Goal: Task Accomplishment & Management: Complete application form

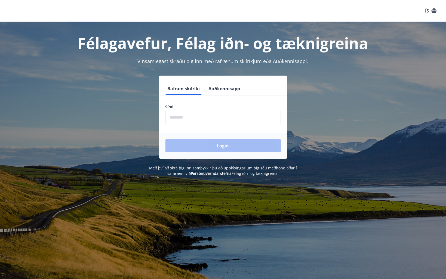
drag, startPoint x: 185, startPoint y: 118, endPoint x: 189, endPoint y: 118, distance: 4.1
click at [185, 118] on input "phone" at bounding box center [222, 117] width 115 height 13
type input "********"
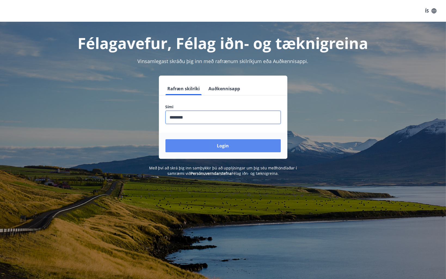
click at [225, 144] on button "Login" at bounding box center [222, 145] width 115 height 13
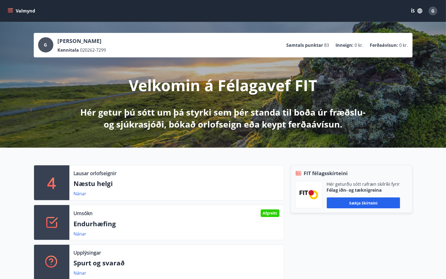
click at [10, 9] on icon "menu" at bounding box center [10, 10] width 5 height 5
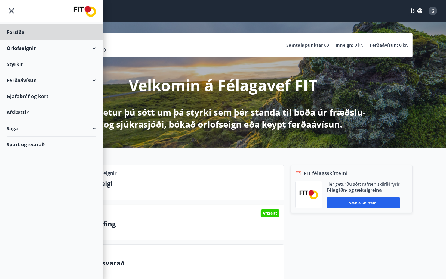
click at [27, 40] on div "Styrkir" at bounding box center [51, 32] width 89 height 16
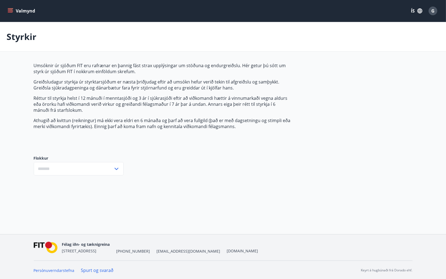
type input "***"
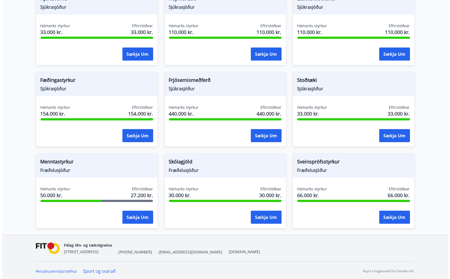
scroll to position [358, 0]
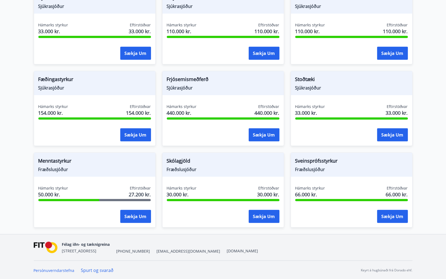
click at [81, 166] on span "Fræðslusjóður" at bounding box center [94, 169] width 113 height 6
click at [142, 217] on button "Sækja um" at bounding box center [135, 216] width 31 height 13
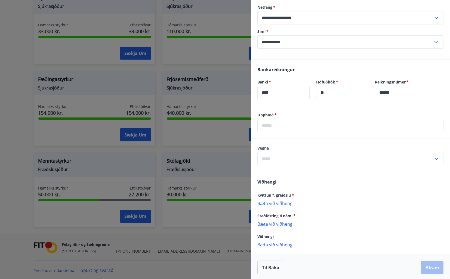
scroll to position [111, 0]
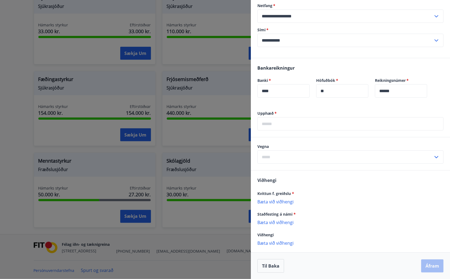
click at [282, 124] on input "text" at bounding box center [350, 123] width 186 height 13
type input "*****"
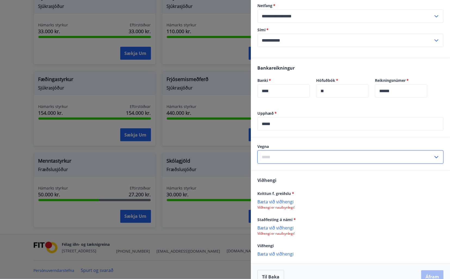
click at [285, 157] on input "text" at bounding box center [345, 156] width 176 height 13
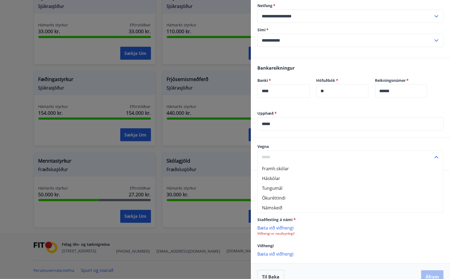
click at [279, 207] on li "Námskeið" at bounding box center [351, 208] width 186 height 10
type input "********"
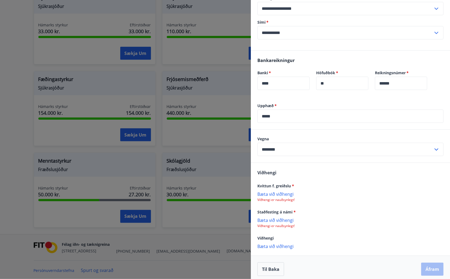
scroll to position [122, 0]
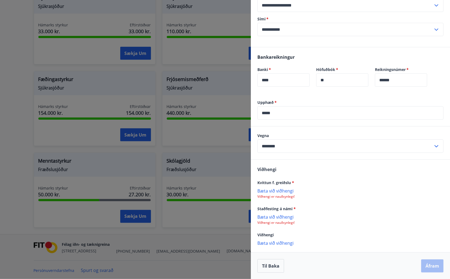
click at [279, 190] on p "Bæta við viðhengi" at bounding box center [350, 190] width 186 height 5
click at [276, 242] on p "Bæta við viðhengi" at bounding box center [350, 243] width 186 height 5
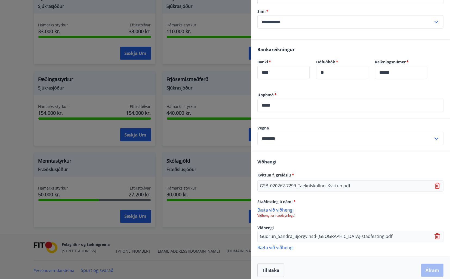
scroll to position [134, 0]
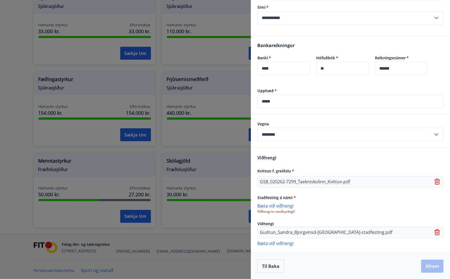
click at [347, 261] on div "Til baka Áfram" at bounding box center [350, 266] width 186 height 14
click at [277, 213] on p "Viðhengi er nauðsynlegt!" at bounding box center [350, 211] width 186 height 4
click at [280, 195] on span "Staðfesting á námi *" at bounding box center [276, 197] width 38 height 5
click at [282, 208] on p "Bæta við viðhengi" at bounding box center [350, 205] width 186 height 5
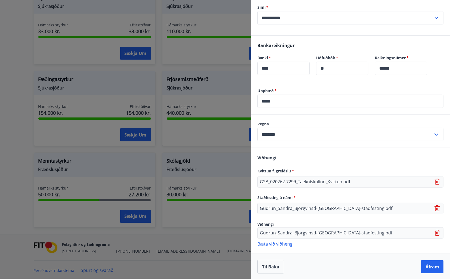
click at [437, 233] on icon at bounding box center [437, 233] width 1 height 2
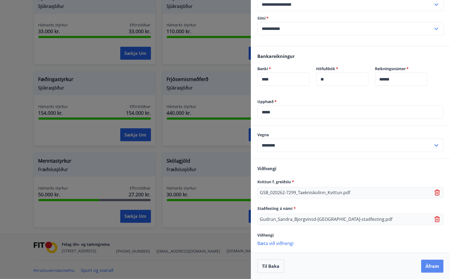
click at [428, 266] on button "Áfram" at bounding box center [432, 266] width 22 height 13
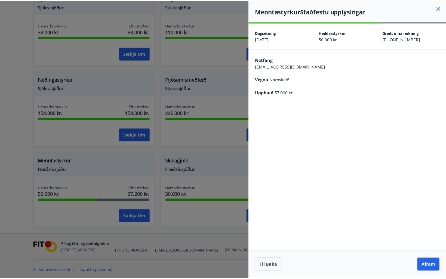
scroll to position [0, 0]
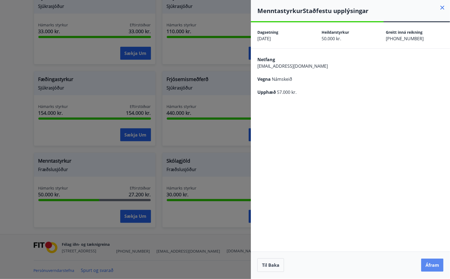
click at [434, 264] on button "Áfram" at bounding box center [432, 265] width 22 height 13
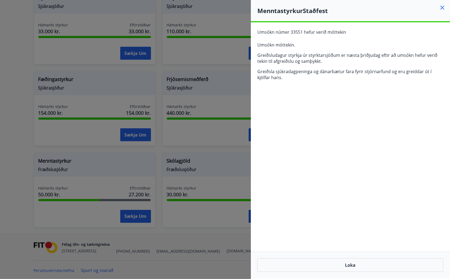
click at [442, 7] on icon at bounding box center [442, 7] width 7 height 7
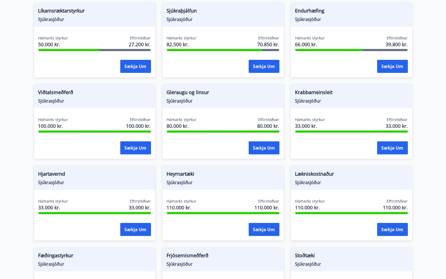
scroll to position [190, 0]
